Goal: Transaction & Acquisition: Purchase product/service

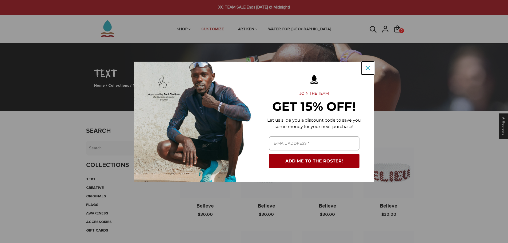
click at [367, 66] on icon "close icon" at bounding box center [368, 68] width 4 height 4
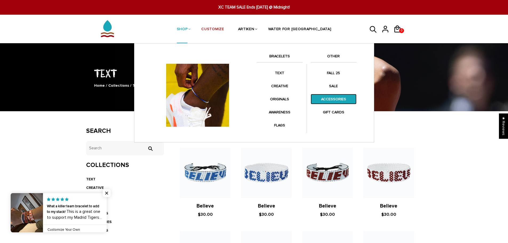
click at [331, 95] on link "ACCESSORIES" at bounding box center [334, 99] width 46 height 10
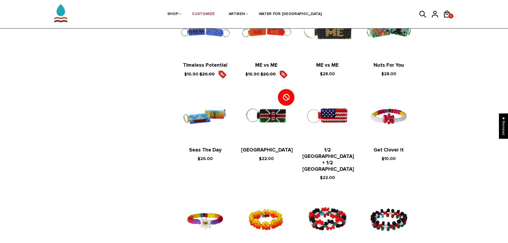
scroll to position [240, 0]
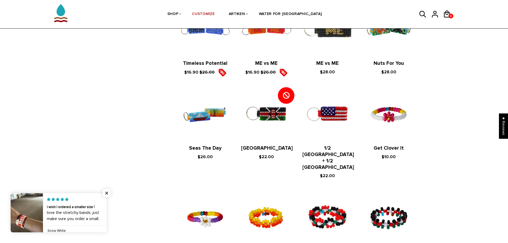
click at [396, 105] on figure at bounding box center [388, 115] width 50 height 50
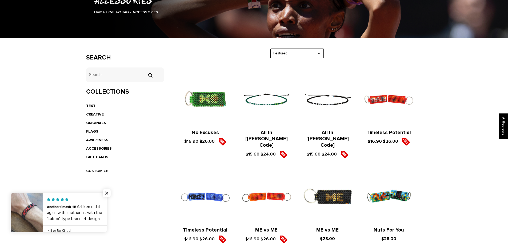
scroll to position [80, 0]
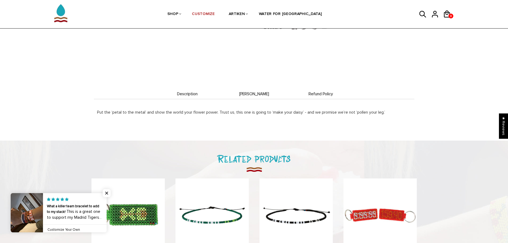
scroll to position [133, 0]
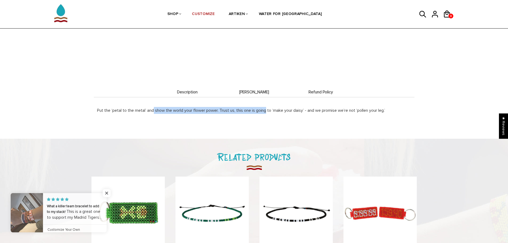
drag, startPoint x: 155, startPoint y: 109, endPoint x: 268, endPoint y: 111, distance: 112.5
click at [267, 111] on p "Put the ‘petal to the metal’ and show the world your flower power. Trust us, th…" at bounding box center [254, 110] width 314 height 7
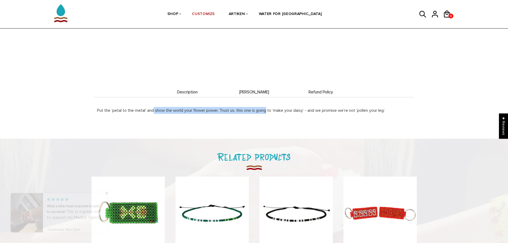
click at [268, 111] on p "Put the ‘petal to the metal’ and show the world your flower power. Trust us, th…" at bounding box center [254, 110] width 314 height 7
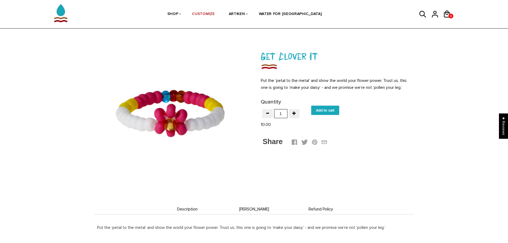
scroll to position [0, 0]
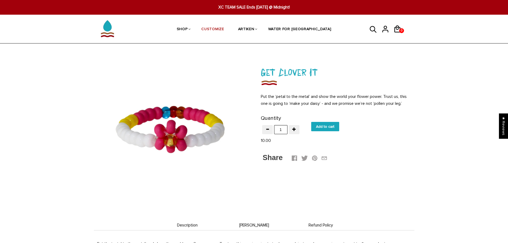
click at [199, 127] on img at bounding box center [170, 130] width 153 height 153
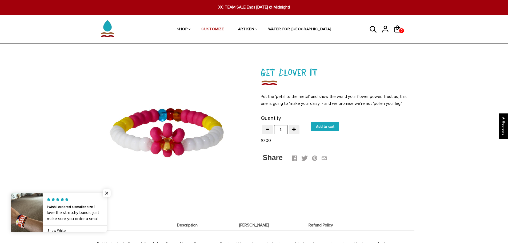
click at [199, 127] on div at bounding box center [170, 130] width 153 height 153
